Goal: Task Accomplishment & Management: Manage account settings

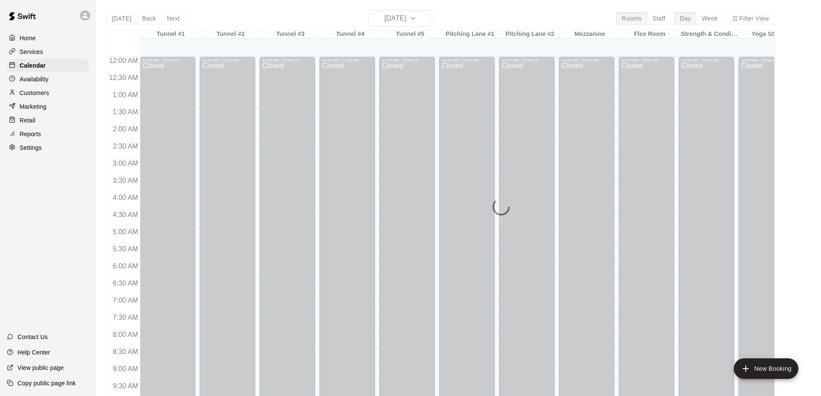
scroll to position [348, 0]
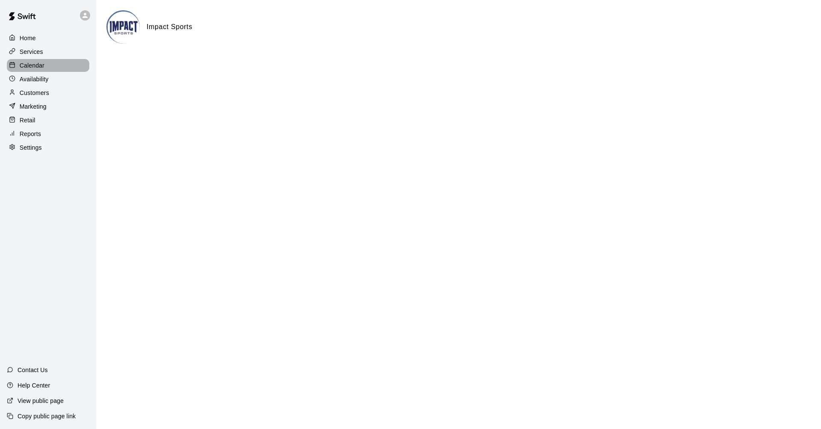
click at [36, 62] on p "Calendar" at bounding box center [32, 65] width 25 height 9
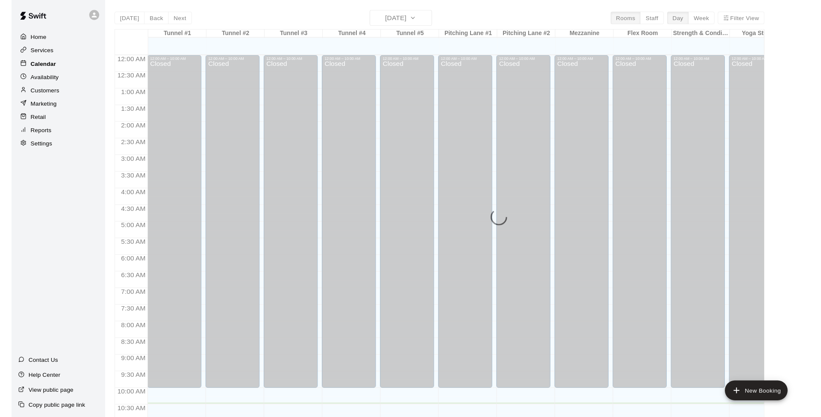
scroll to position [357, 0]
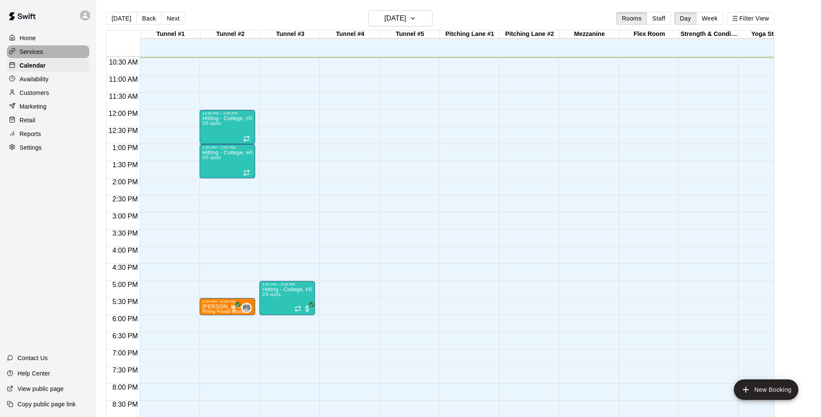
click at [33, 52] on p "Services" at bounding box center [32, 51] width 24 height 9
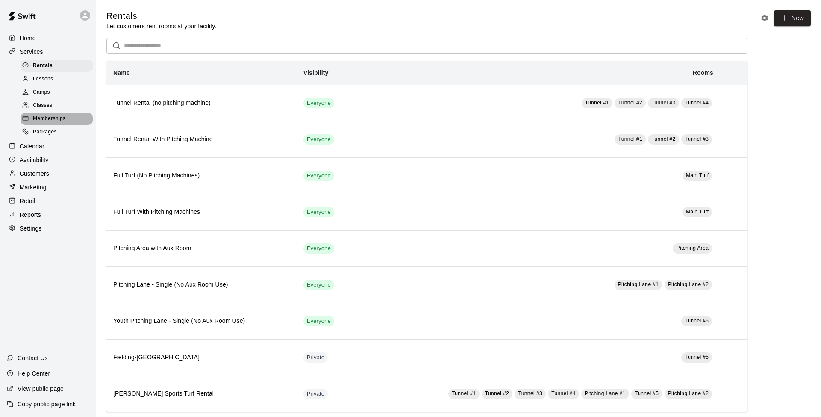
click at [42, 117] on span "Memberships" at bounding box center [49, 119] width 32 height 9
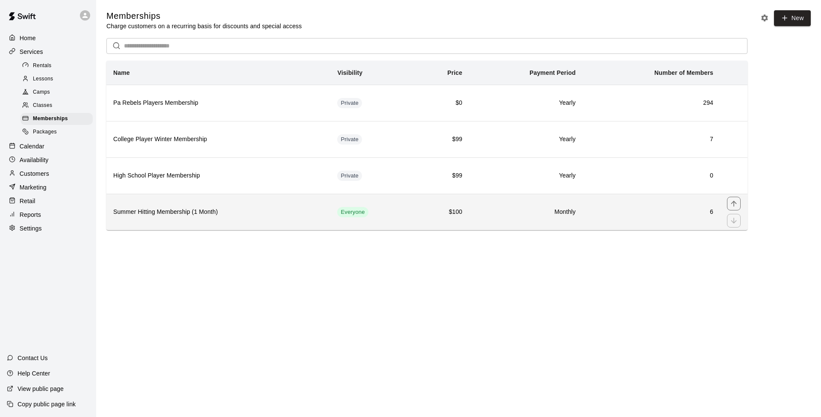
click at [156, 213] on h6 "Summer Hitting Membership (1 Month)" at bounding box center [218, 211] width 210 height 9
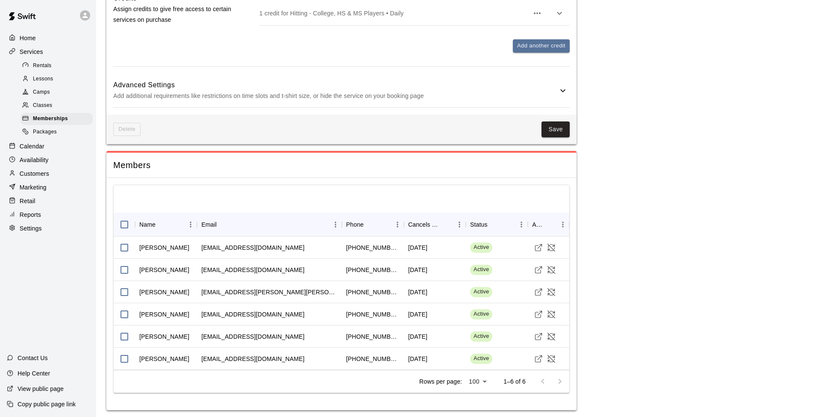
scroll to position [458, 0]
click at [551, 312] on icon "Cancel Membership" at bounding box center [551, 314] width 9 height 9
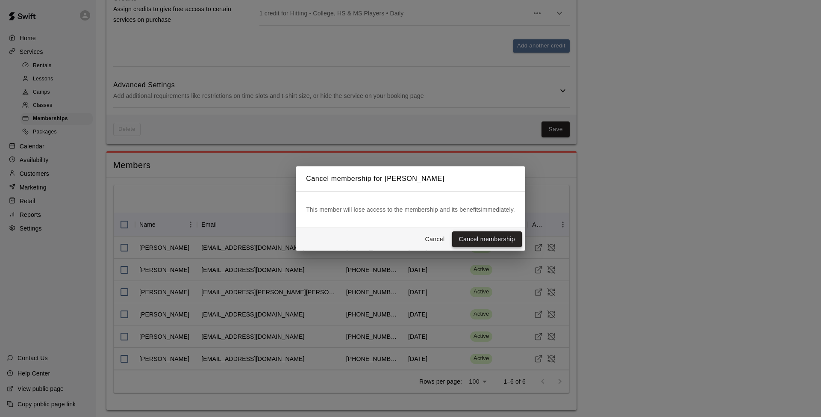
click at [485, 239] on button "Cancel membership" at bounding box center [487, 239] width 70 height 16
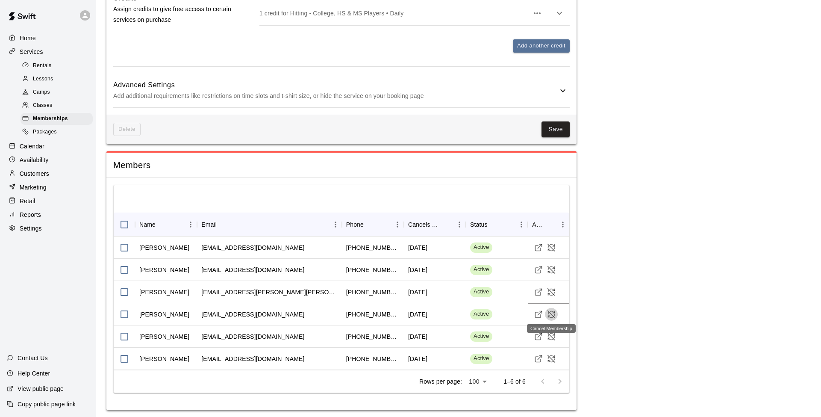
click at [552, 310] on icon "Cancel Membership" at bounding box center [551, 314] width 9 height 9
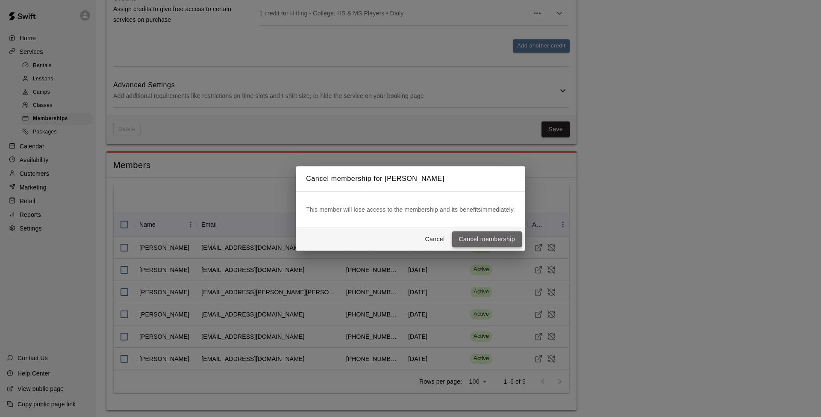
click at [476, 236] on button "Cancel membership" at bounding box center [487, 239] width 70 height 16
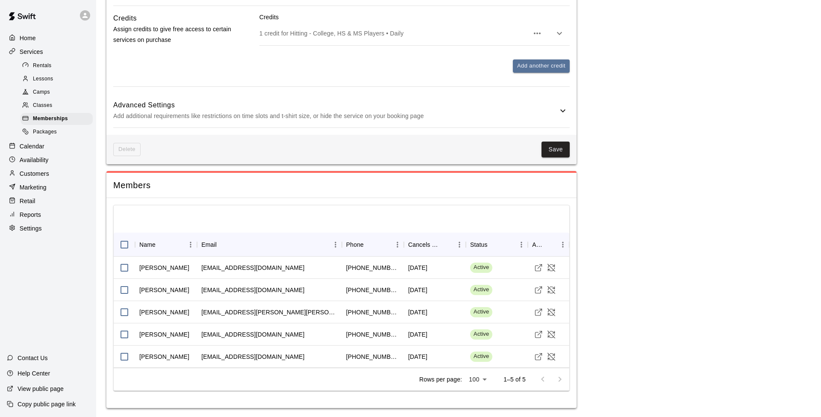
scroll to position [437, 0]
click at [24, 144] on p "Calendar" at bounding box center [32, 146] width 25 height 9
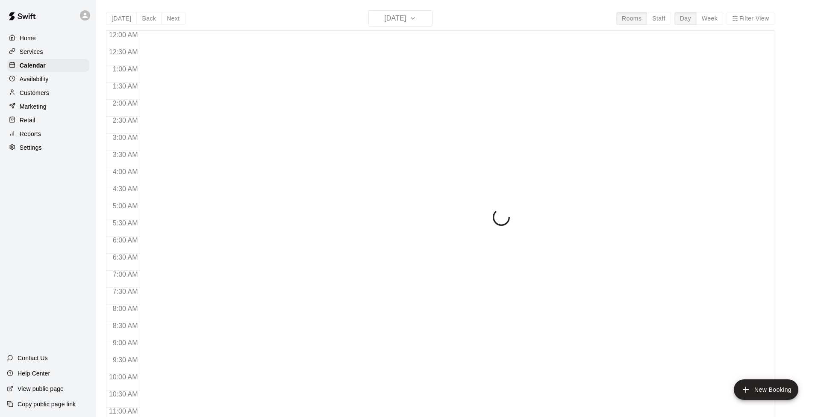
scroll to position [360, 0]
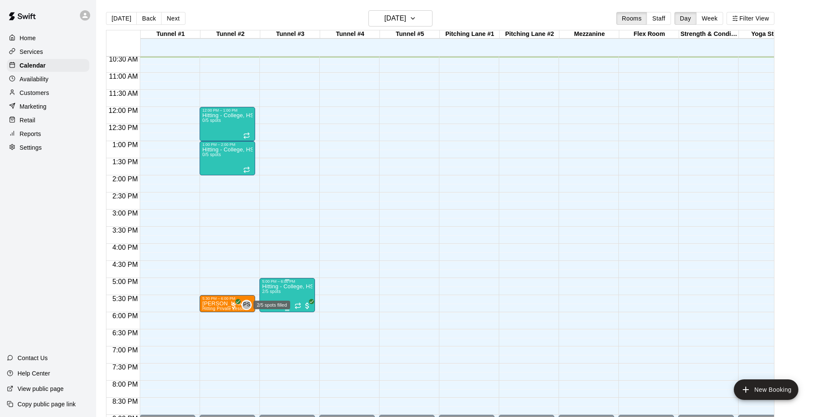
click at [278, 290] on span "2/5 spots" at bounding box center [271, 291] width 19 height 5
click at [270, 318] on img "edit" at bounding box center [271, 318] width 10 height 10
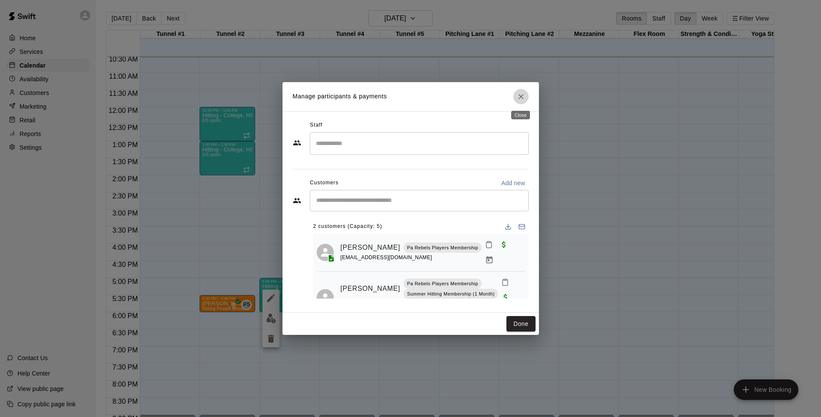
click at [522, 97] on icon "Close" at bounding box center [521, 96] width 5 height 5
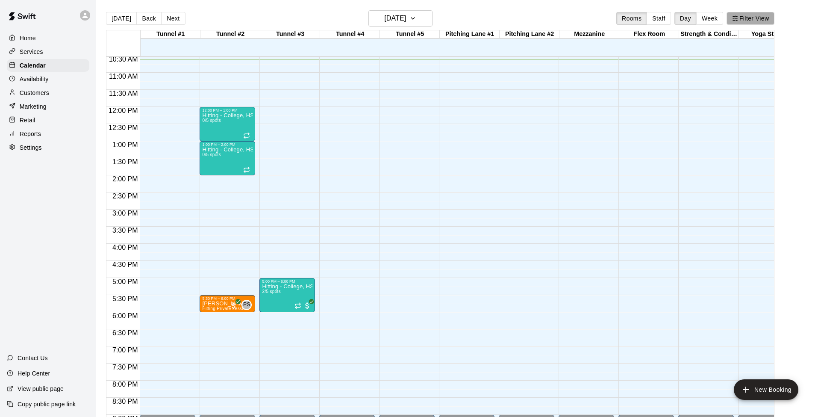
click at [745, 20] on button "Filter View" at bounding box center [751, 18] width 48 height 13
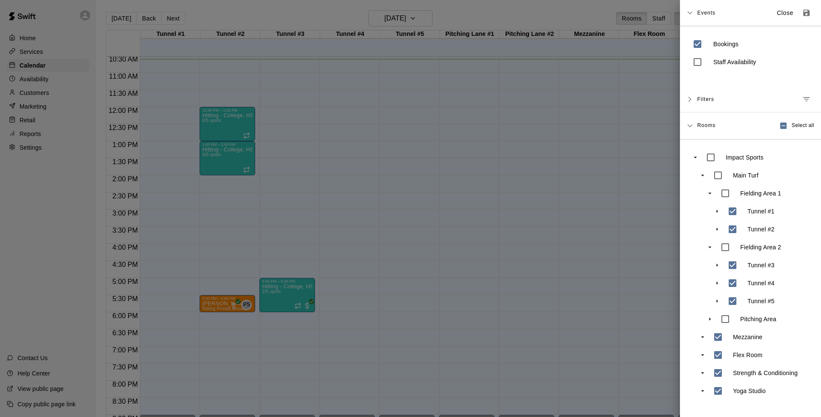
click at [707, 12] on span "Events" at bounding box center [706, 12] width 18 height 15
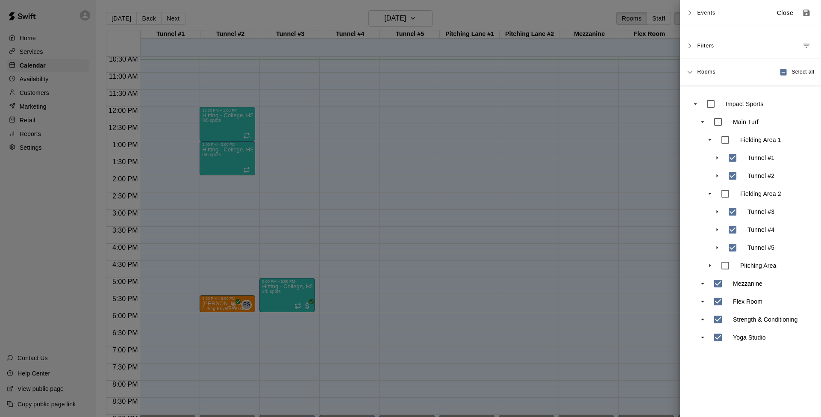
click at [328, 109] on div at bounding box center [410, 208] width 821 height 417
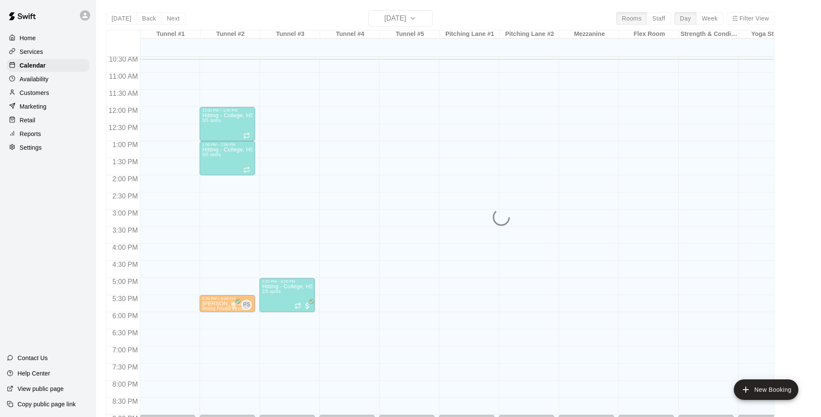
click at [170, 18] on div "Today Back Next Monday Aug 18 Rooms Staff Day Week Filter View Tunnel #1 18 Mon…" at bounding box center [440, 218] width 669 height 417
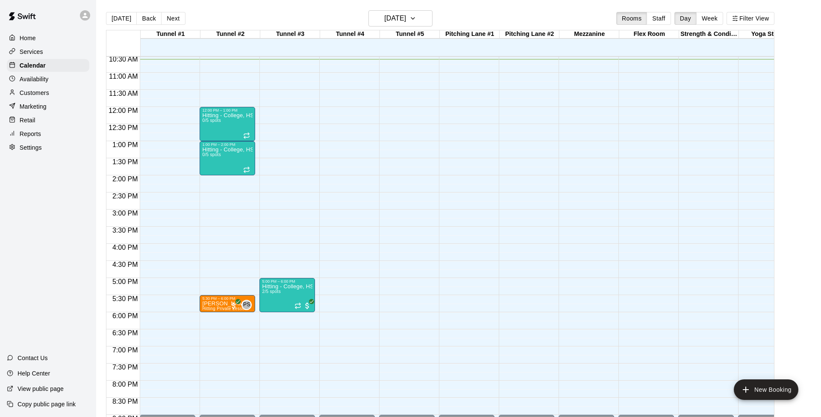
click at [170, 18] on button "Next" at bounding box center [173, 18] width 24 height 13
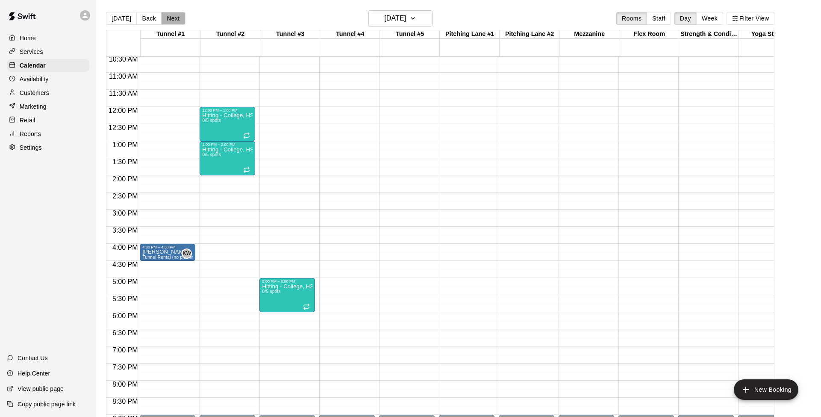
click at [170, 18] on button "Next" at bounding box center [173, 18] width 24 height 13
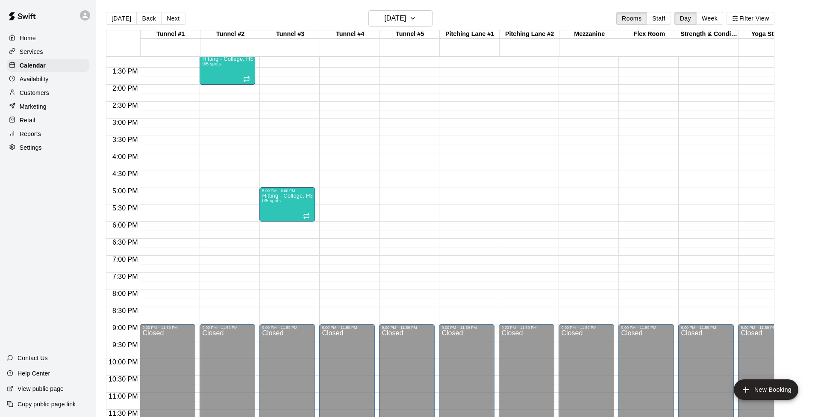
scroll to position [451, 0]
click at [170, 17] on button "Next" at bounding box center [173, 18] width 24 height 13
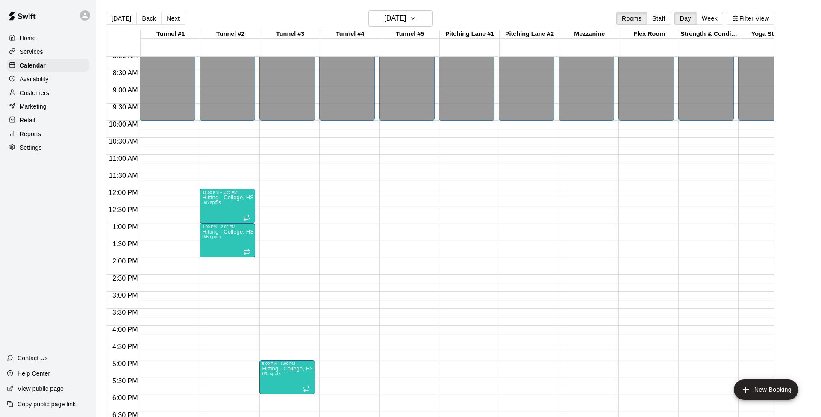
scroll to position [301, 0]
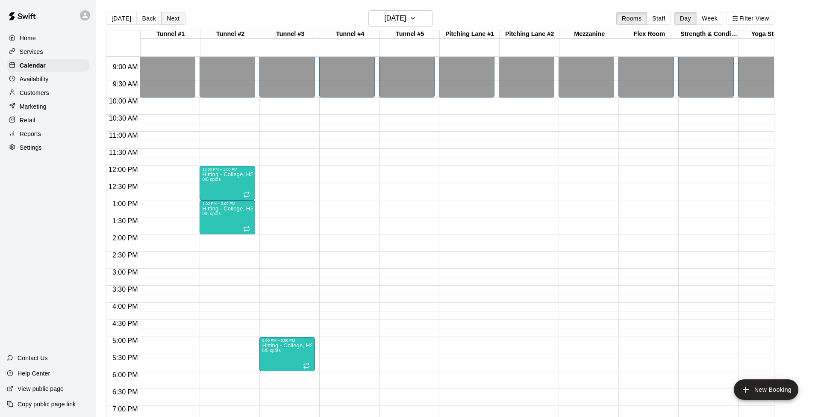
click at [169, 20] on button "Next" at bounding box center [173, 18] width 24 height 13
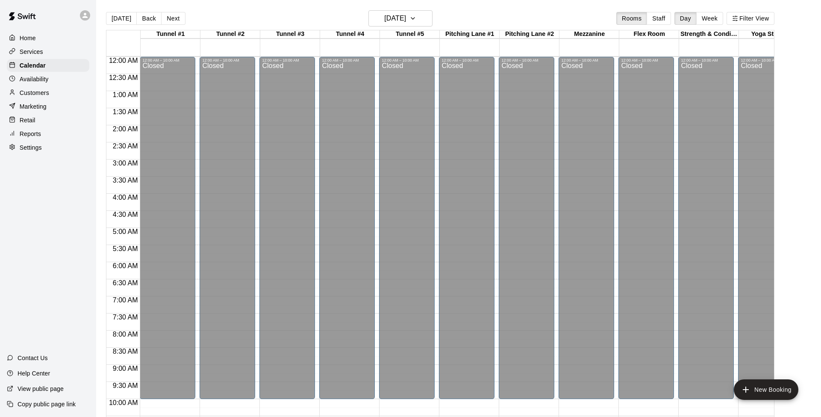
scroll to position [0, 0]
click at [123, 16] on button "[DATE]" at bounding box center [121, 18] width 31 height 13
